Goal: Information Seeking & Learning: Learn about a topic

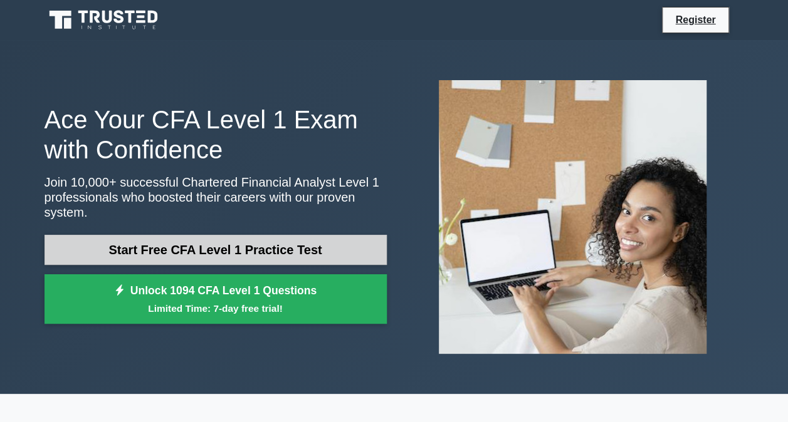
click at [238, 242] on link "Start Free CFA Level 1 Practice Test" at bounding box center [215, 250] width 342 height 30
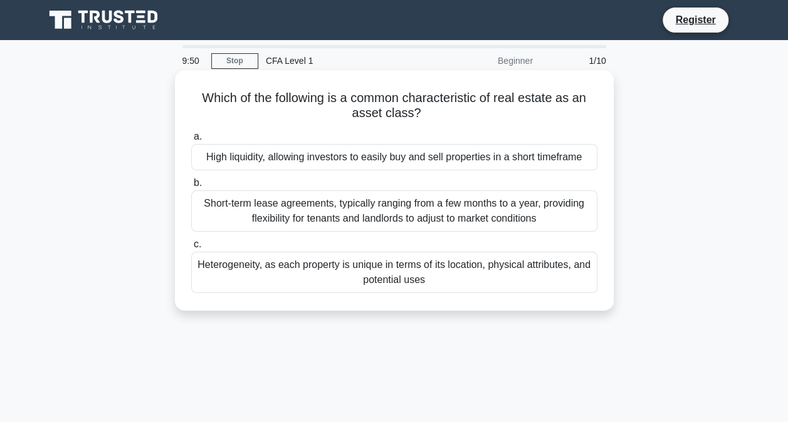
click at [258, 271] on div "Heterogeneity, as each property is unique in terms of its location, physical at…" at bounding box center [394, 272] width 406 height 41
click at [191, 249] on input "c. Heterogeneity, as each property is unique in terms of its location, physical…" at bounding box center [191, 245] width 0 height 8
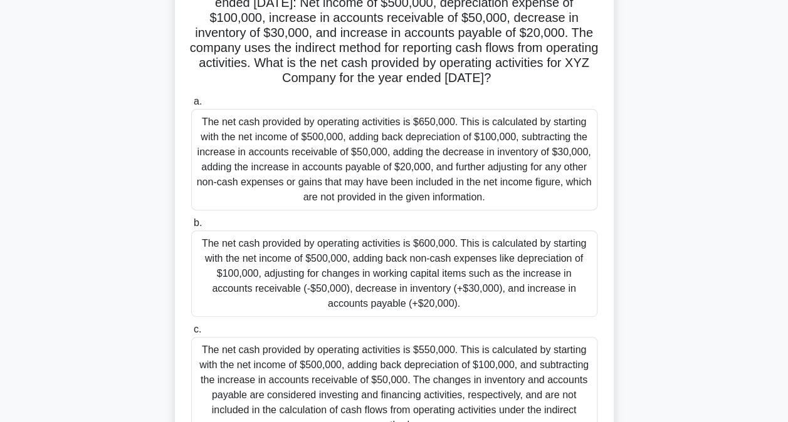
scroll to position [1, 0]
